Goal: Check status: Check status

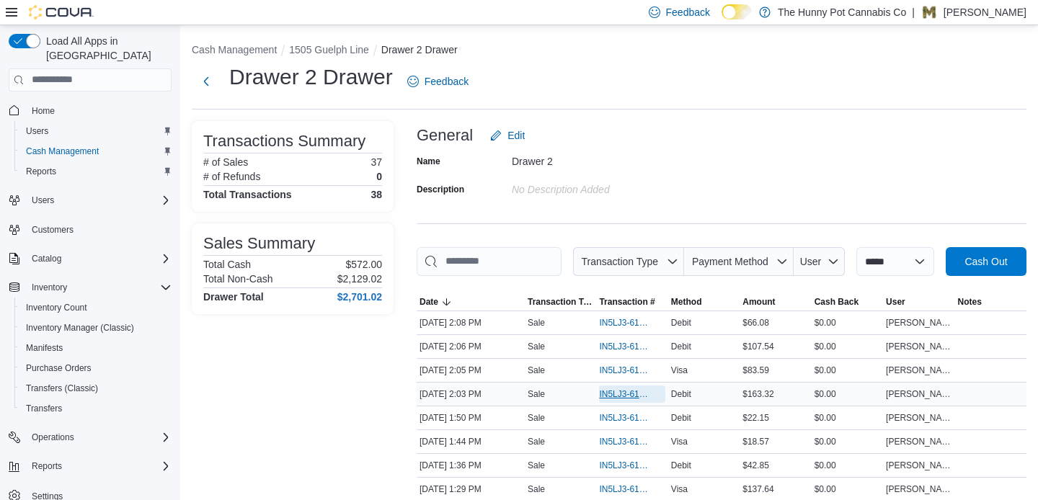
click at [615, 400] on span "IN5LJ3-6155719" at bounding box center [624, 394] width 51 height 12
click at [583, 71] on div "Drawer 2 Drawer Feedback" at bounding box center [609, 81] width 834 height 37
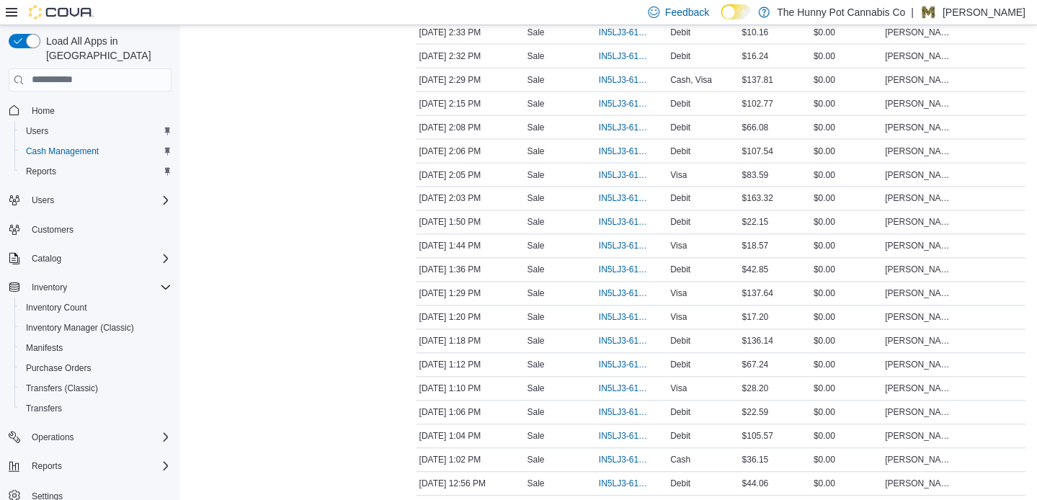
scroll to position [346, 0]
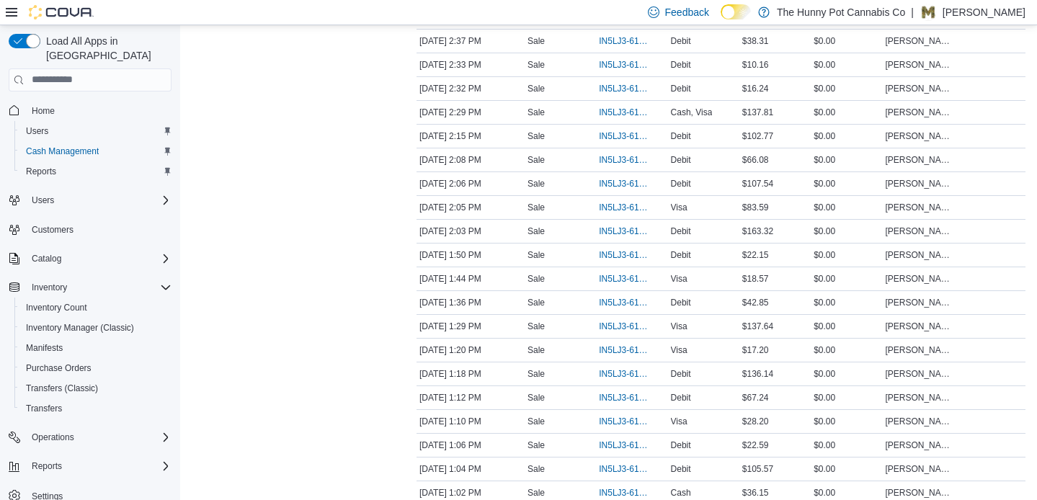
click at [368, 115] on div "Transactions Summary # of Sales 43 # of Refunds 0 Total Transactions 44 Sales S…" at bounding box center [293, 448] width 202 height 1346
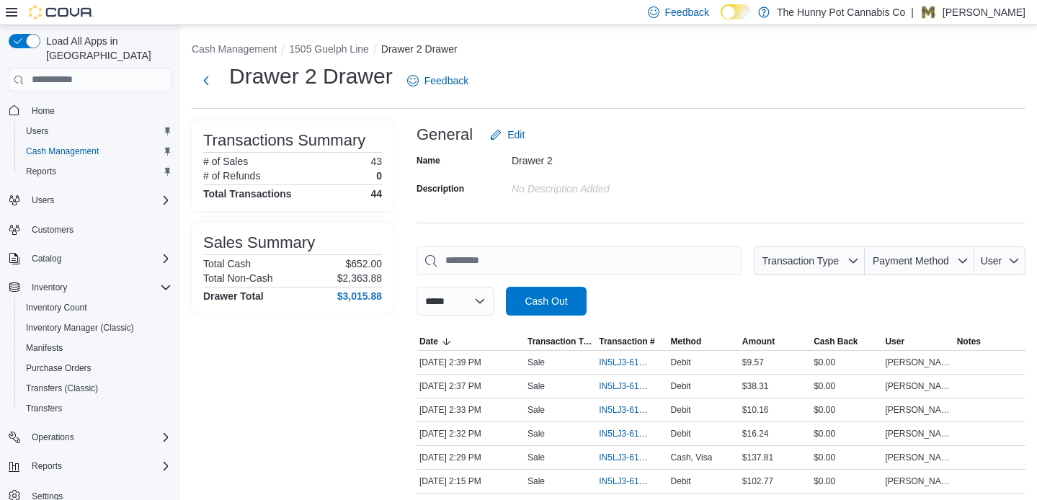
scroll to position [0, 0]
